Goal: Information Seeking & Learning: Learn about a topic

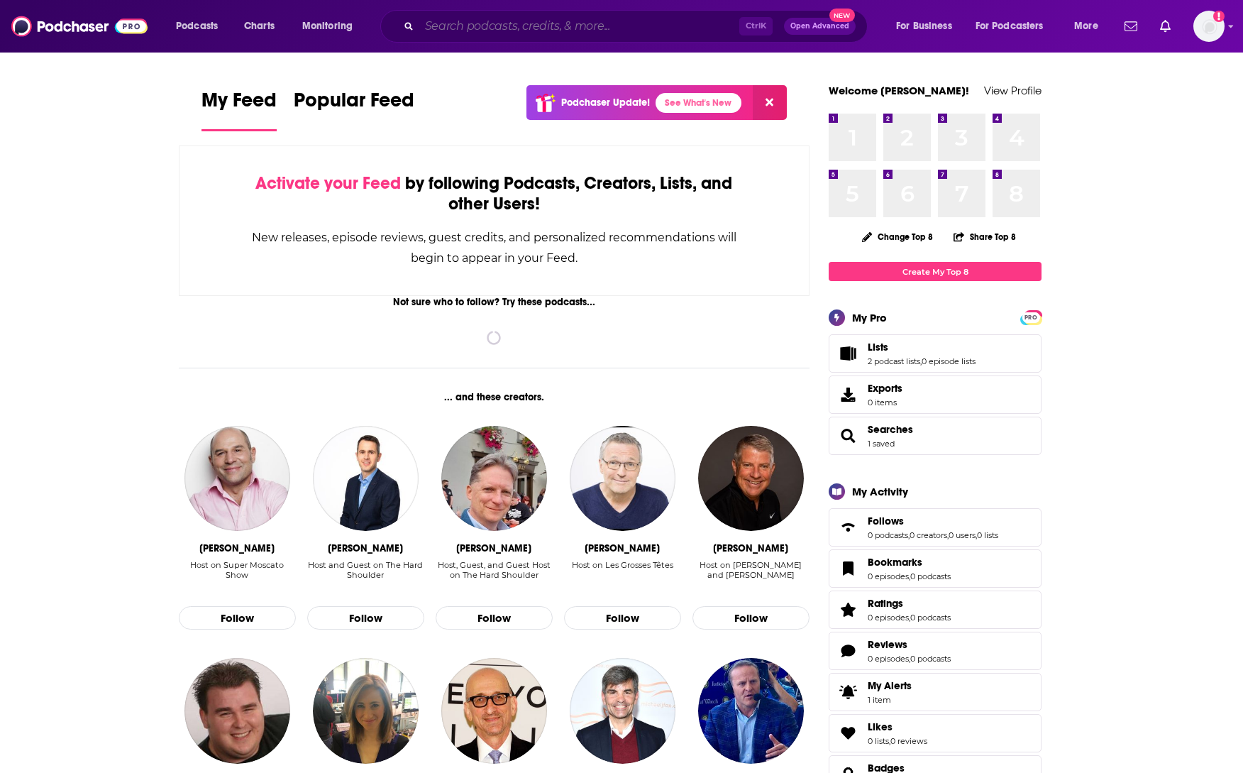
click at [497, 26] on input "Search podcasts, credits, & more..." at bounding box center [579, 26] width 320 height 23
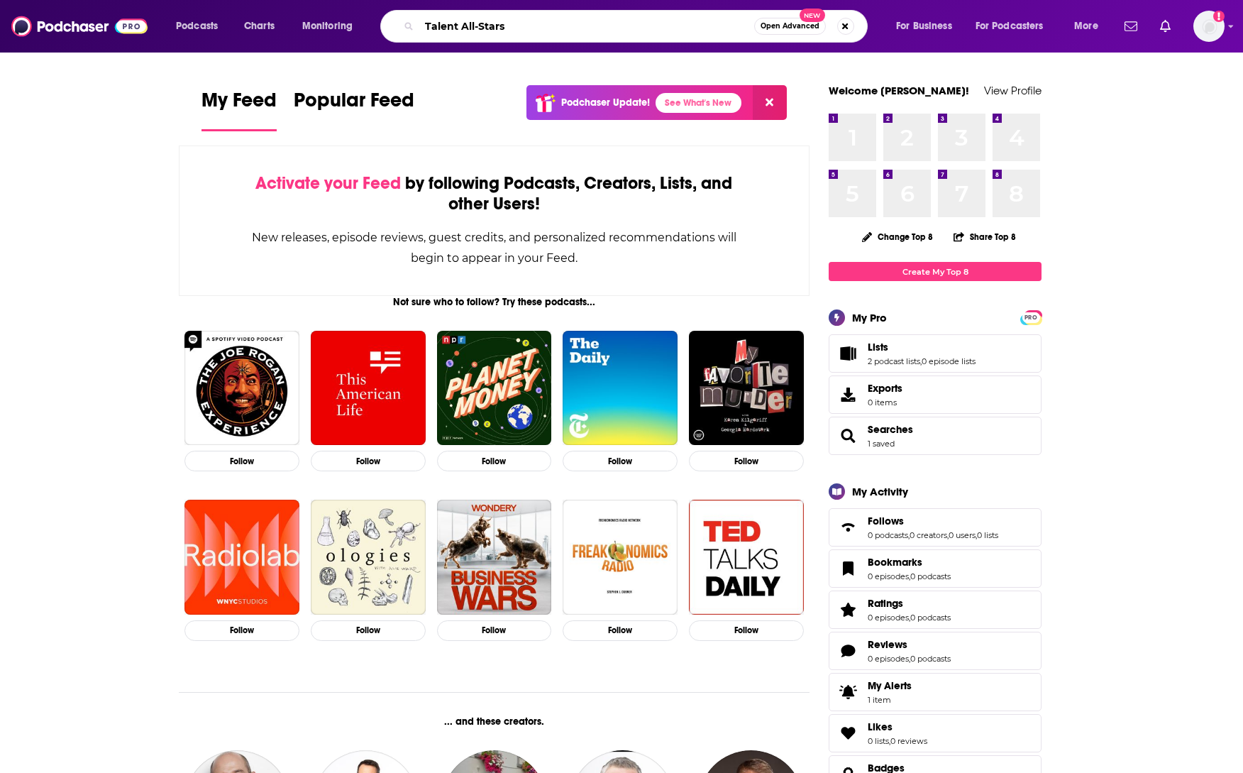
type input "Talent All-Stars"
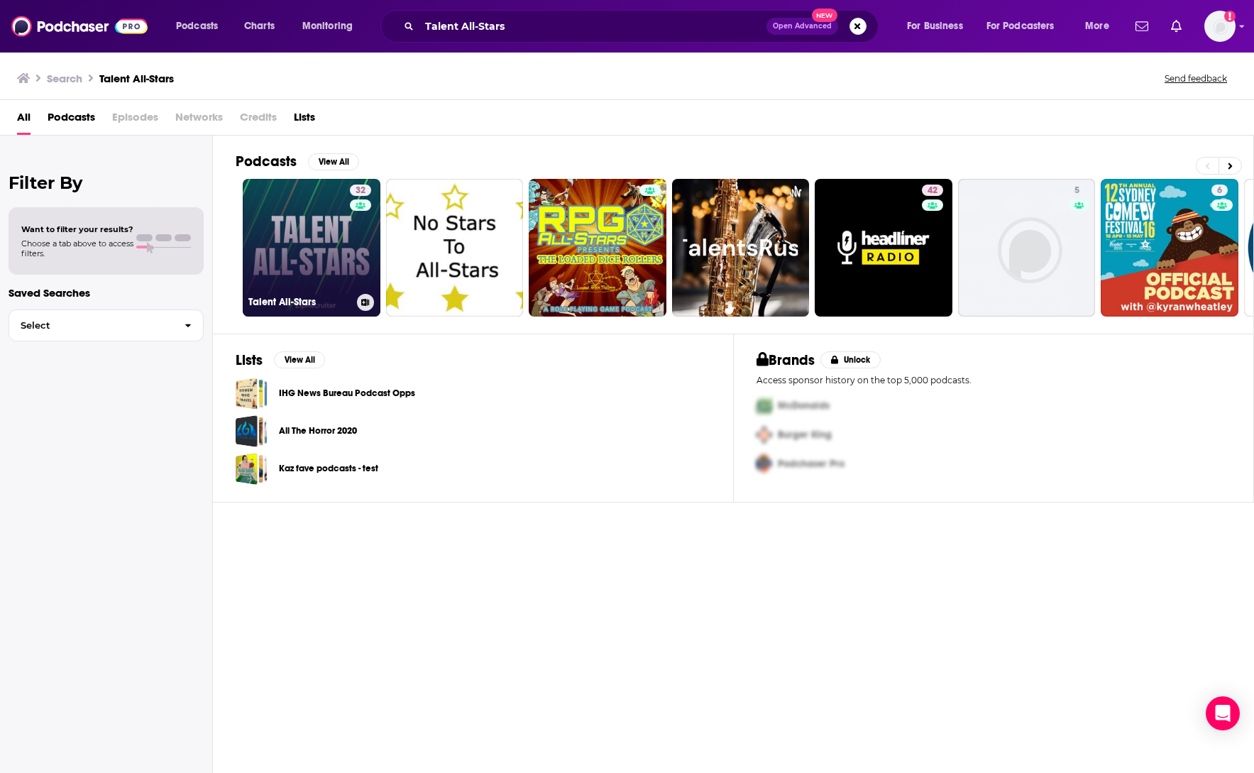
click at [277, 264] on link "32 Talent All-Stars" at bounding box center [312, 248] width 138 height 138
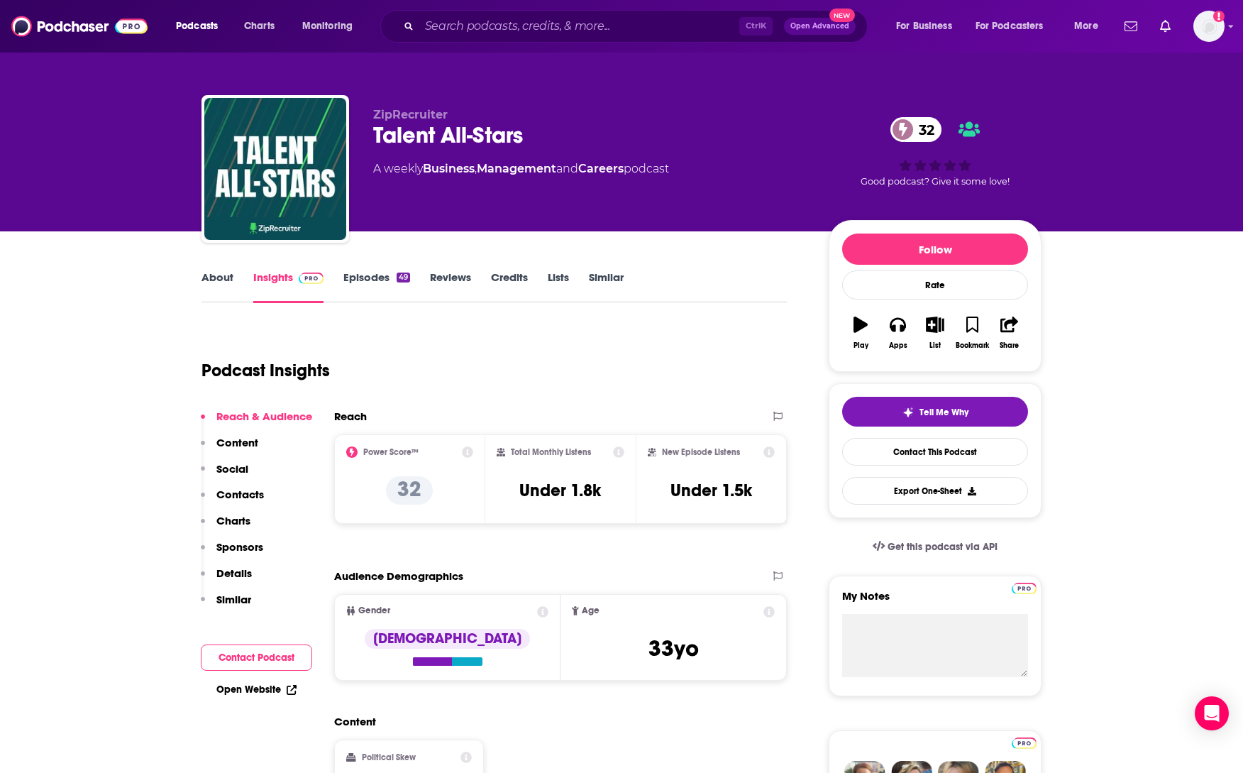
click at [469, 451] on icon at bounding box center [467, 451] width 11 height 11
